Goal: Task Accomplishment & Management: Use online tool/utility

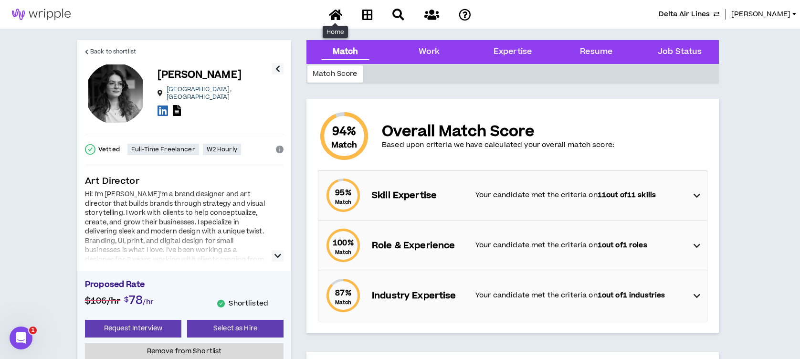
click at [335, 15] on icon at bounding box center [335, 15] width 13 height 12
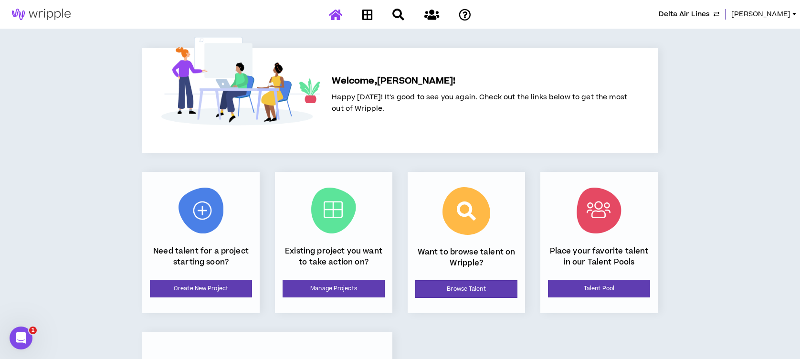
click at [755, 13] on span "Lauren-Bridget" at bounding box center [760, 14] width 59 height 10
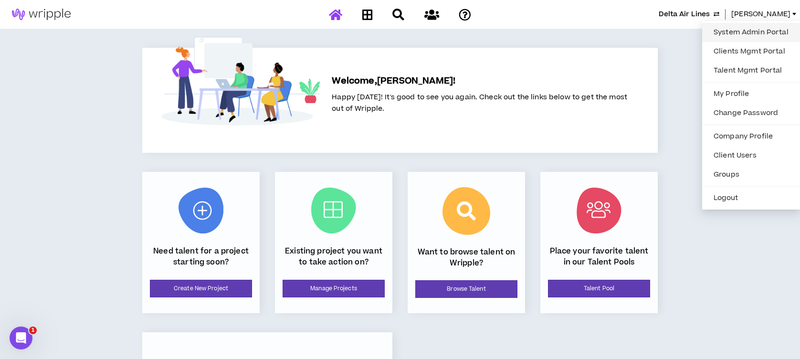
click at [744, 28] on link "System Admin Portal" at bounding box center [751, 32] width 86 height 14
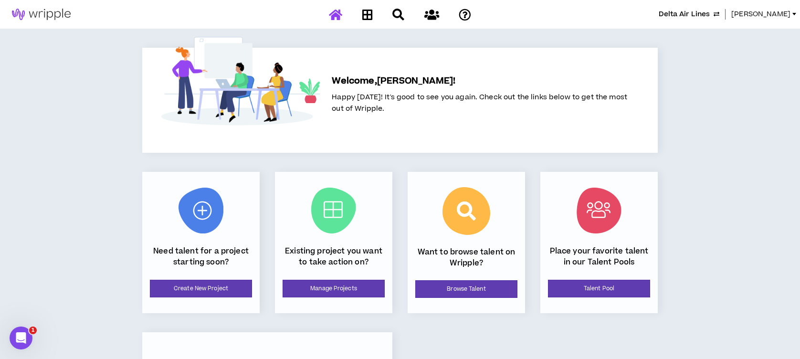
click at [745, 13] on span "Lauren-Bridget" at bounding box center [760, 14] width 59 height 10
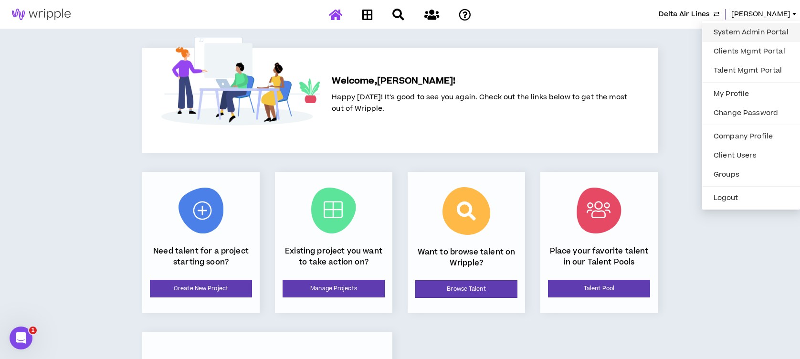
click at [739, 35] on link "System Admin Portal" at bounding box center [751, 32] width 86 height 14
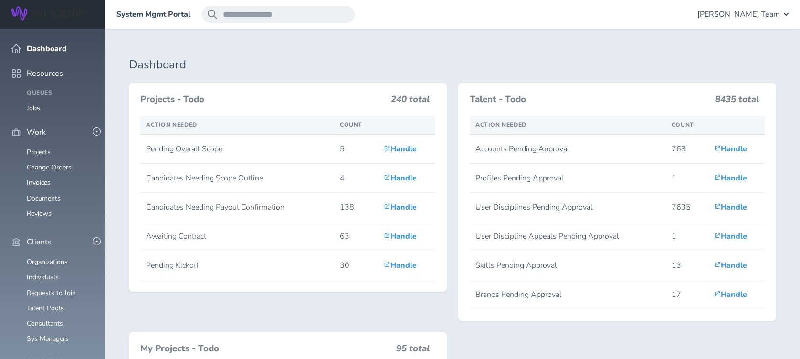
scroll to position [254, 0]
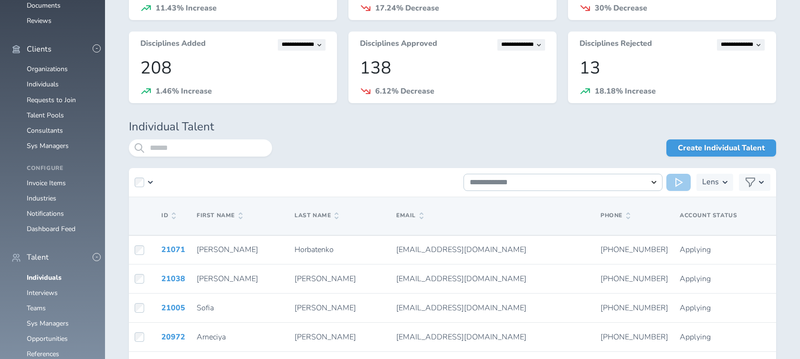
scroll to position [214, 0]
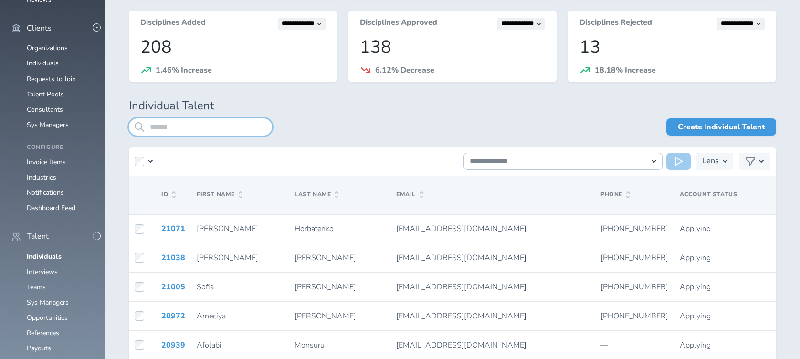
click at [179, 126] on input "search" at bounding box center [200, 126] width 143 height 17
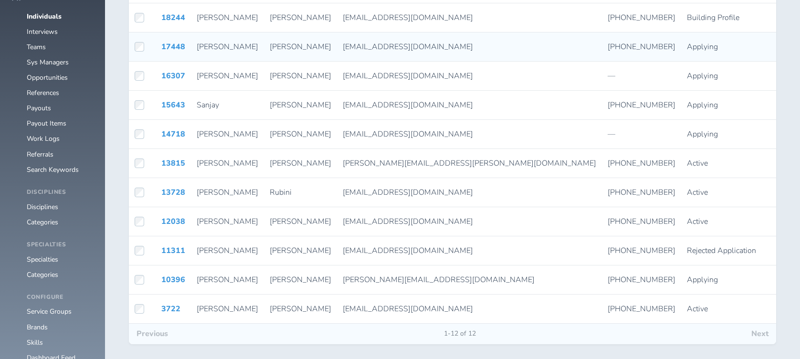
scroll to position [468, 0]
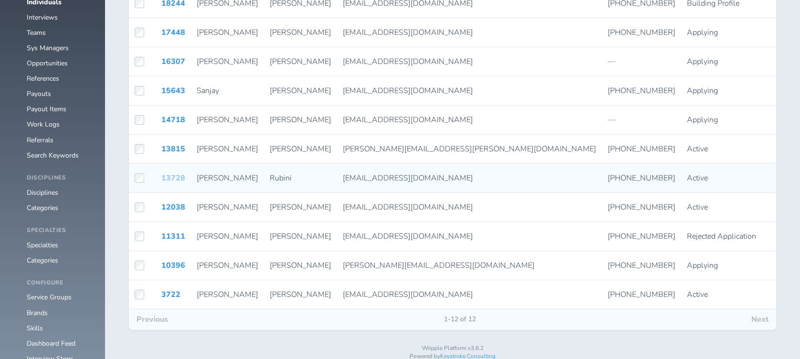
type input "*****"
click at [168, 177] on link "13728" at bounding box center [173, 178] width 24 height 10
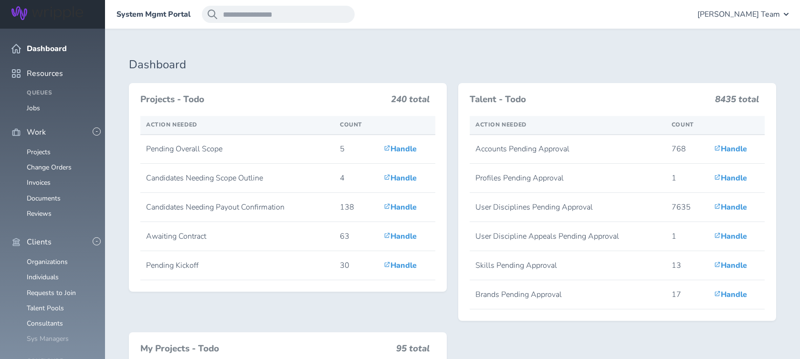
scroll to position [254, 0]
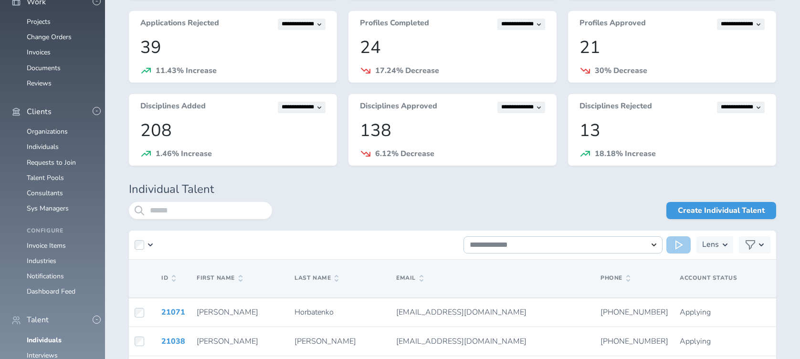
scroll to position [150, 0]
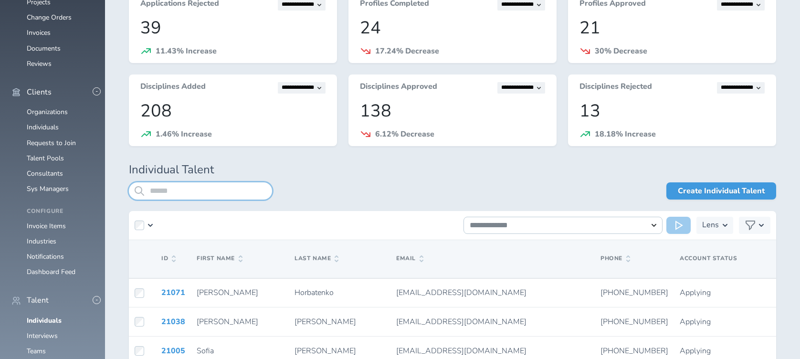
click at [213, 194] on input "search" at bounding box center [200, 190] width 143 height 17
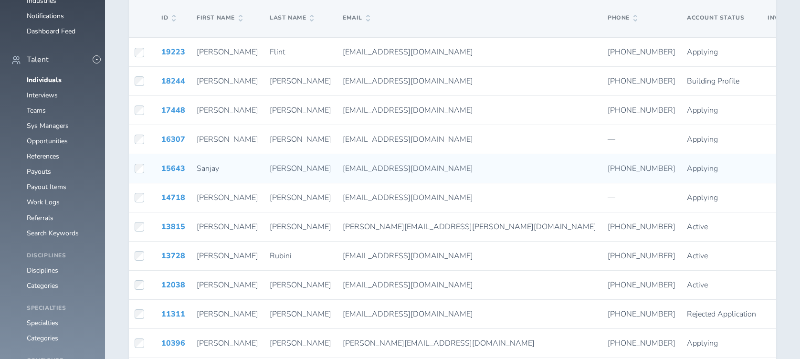
scroll to position [405, 0]
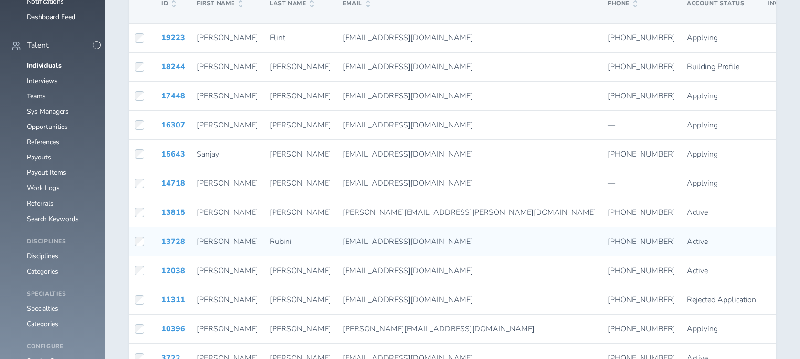
type input "*****"
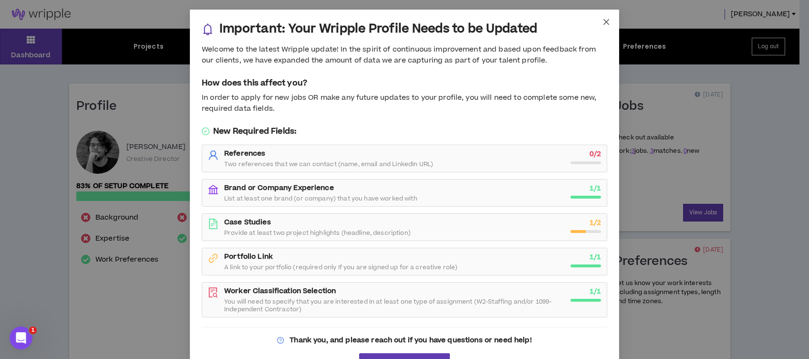
click at [603, 19] on icon "close" at bounding box center [607, 22] width 8 height 8
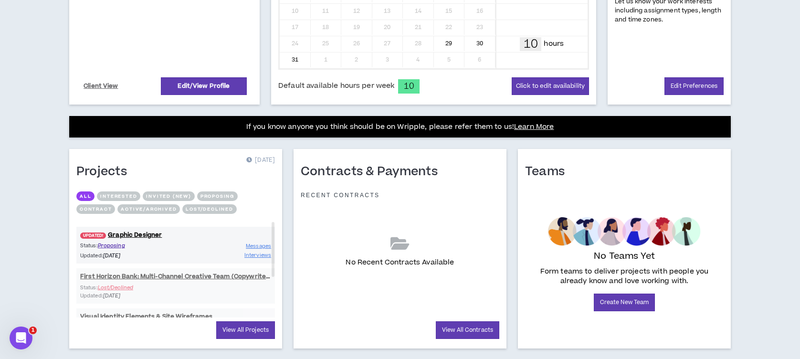
scroll to position [301, 0]
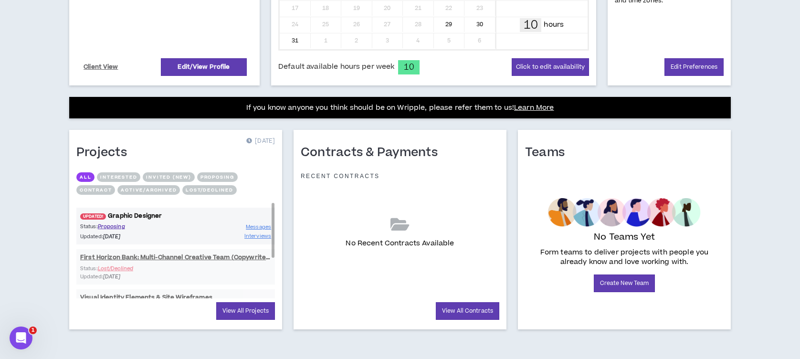
click at [123, 213] on link "UPDATED! Graphic Designer" at bounding box center [175, 215] width 198 height 9
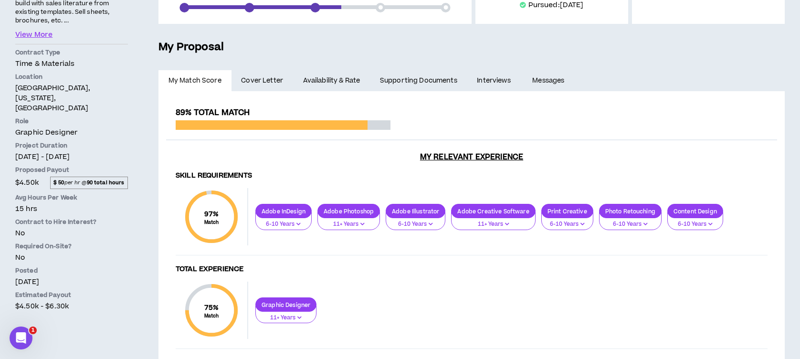
scroll to position [191, 0]
